Goal: Information Seeking & Learning: Understand process/instructions

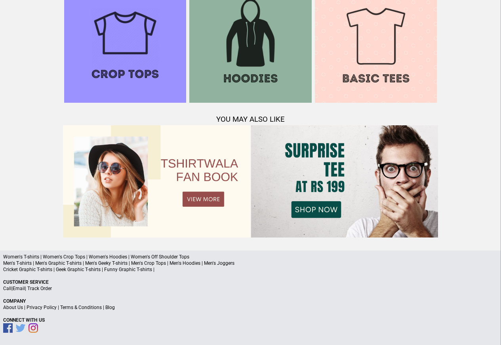
scroll to position [764, 0]
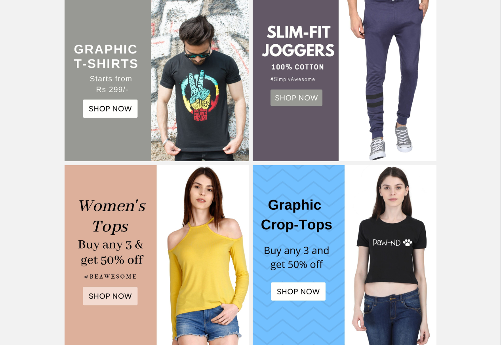
scroll to position [830, 0]
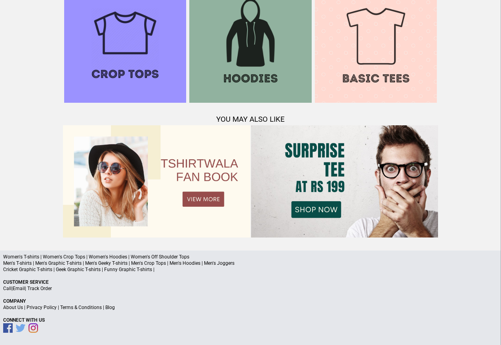
click at [39, 308] on link "Privacy Policy" at bounding box center [42, 308] width 30 height 6
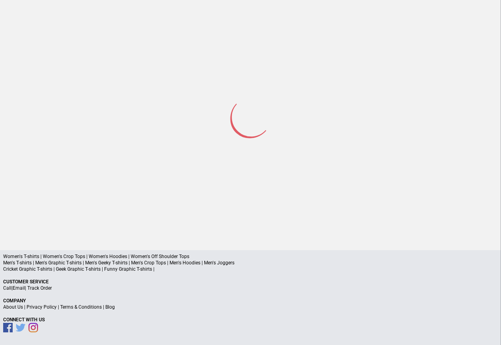
scroll to position [104, 0]
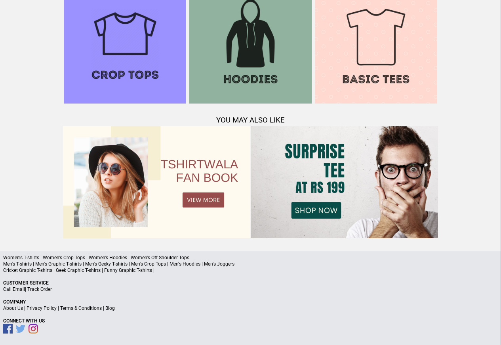
scroll to position [764, 0]
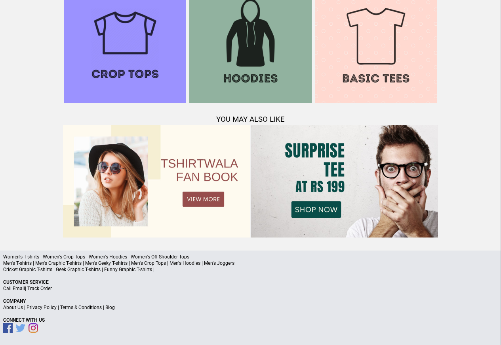
click at [77, 308] on link "Terms & Conditions" at bounding box center [81, 308] width 42 height 6
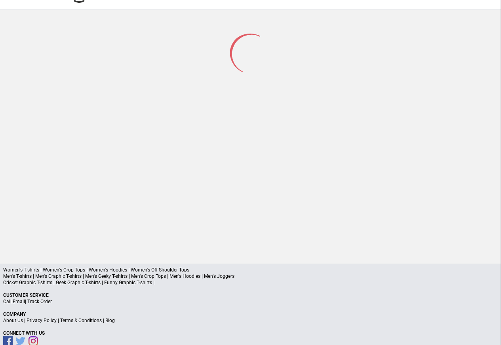
scroll to position [38, 0]
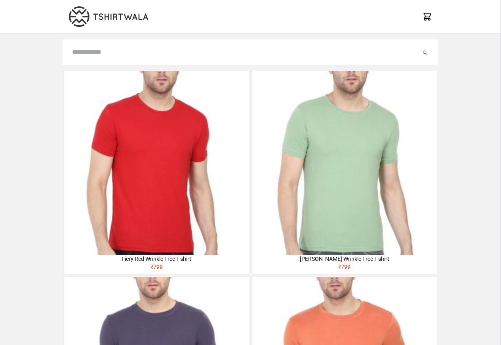
click at [86, 118] on img at bounding box center [156, 163] width 184 height 184
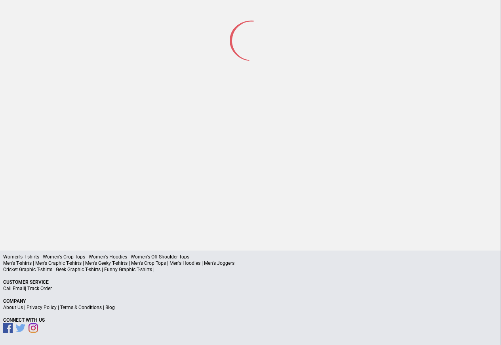
scroll to position [37, 0]
